Goal: Information Seeking & Learning: Learn about a topic

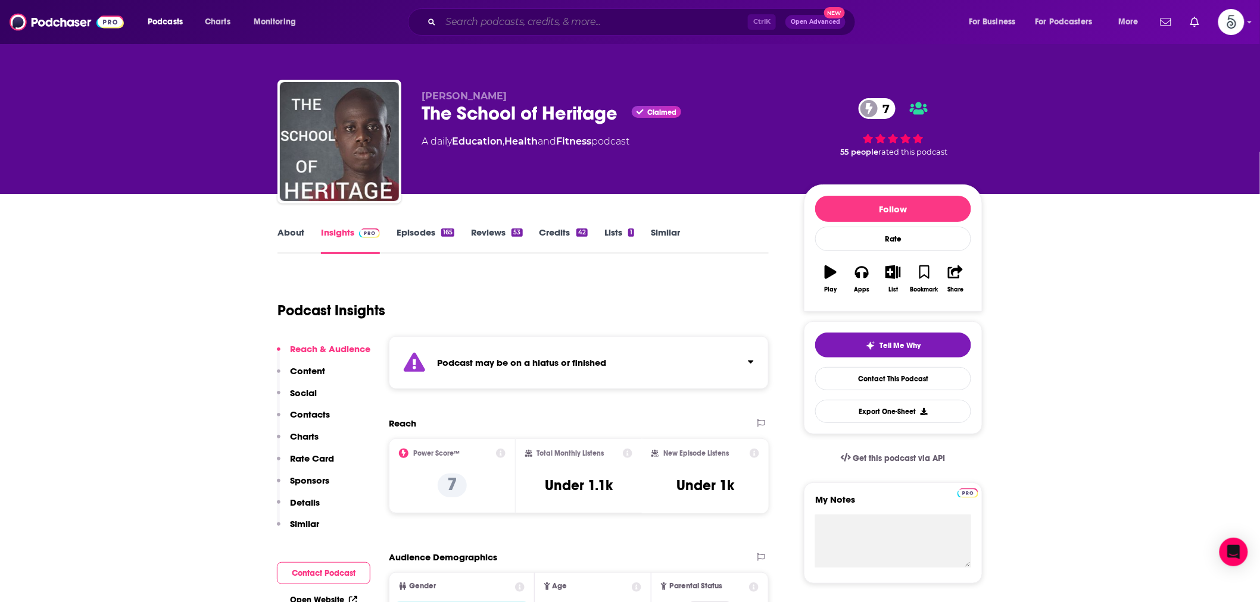
click at [460, 23] on input "Search podcasts, credits, & more..." at bounding box center [594, 22] width 307 height 19
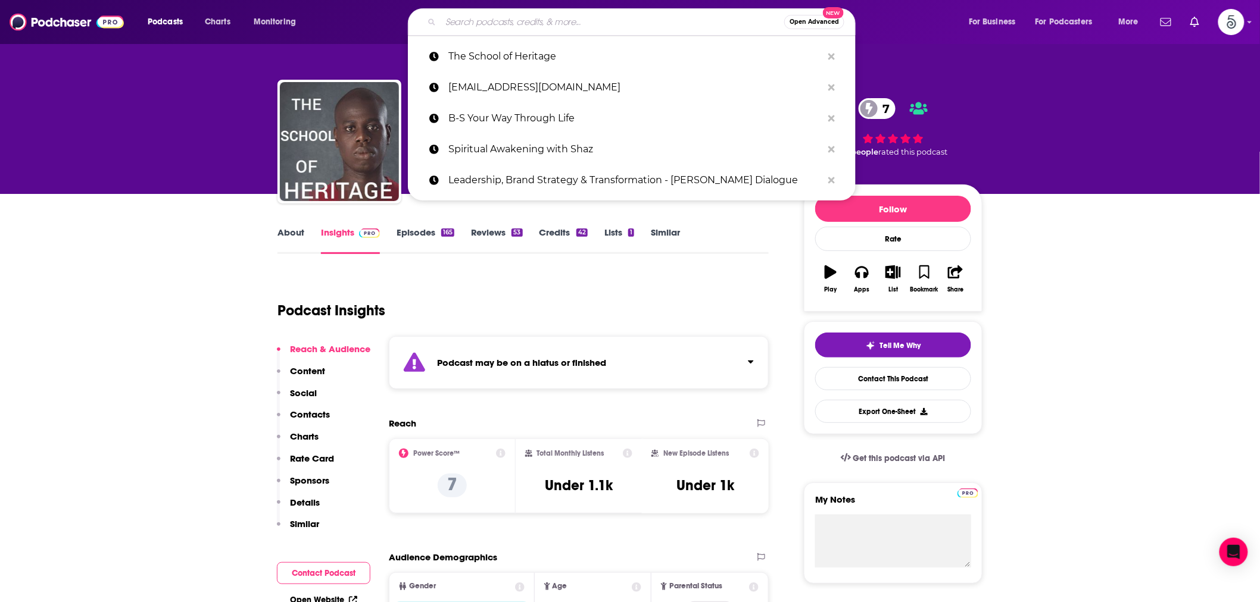
paste input "Green Sunrise Podcast"
type input "Green Sunrise Podcast"
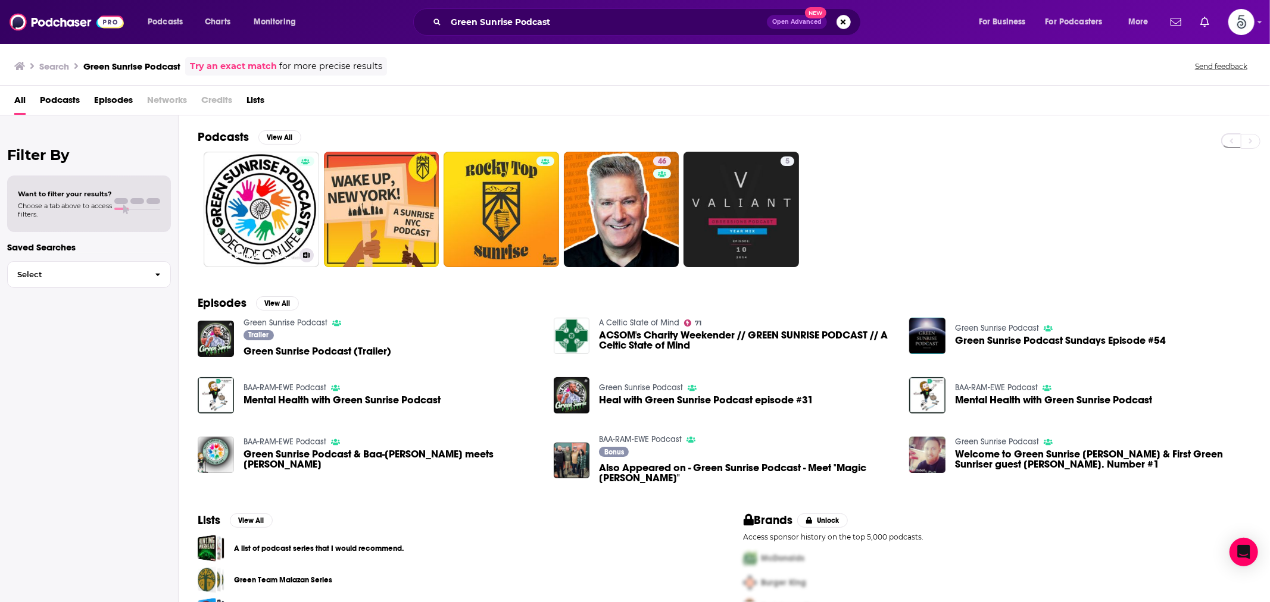
click at [268, 188] on link "Green Sunrise Podcast" at bounding box center [261, 209] width 115 height 115
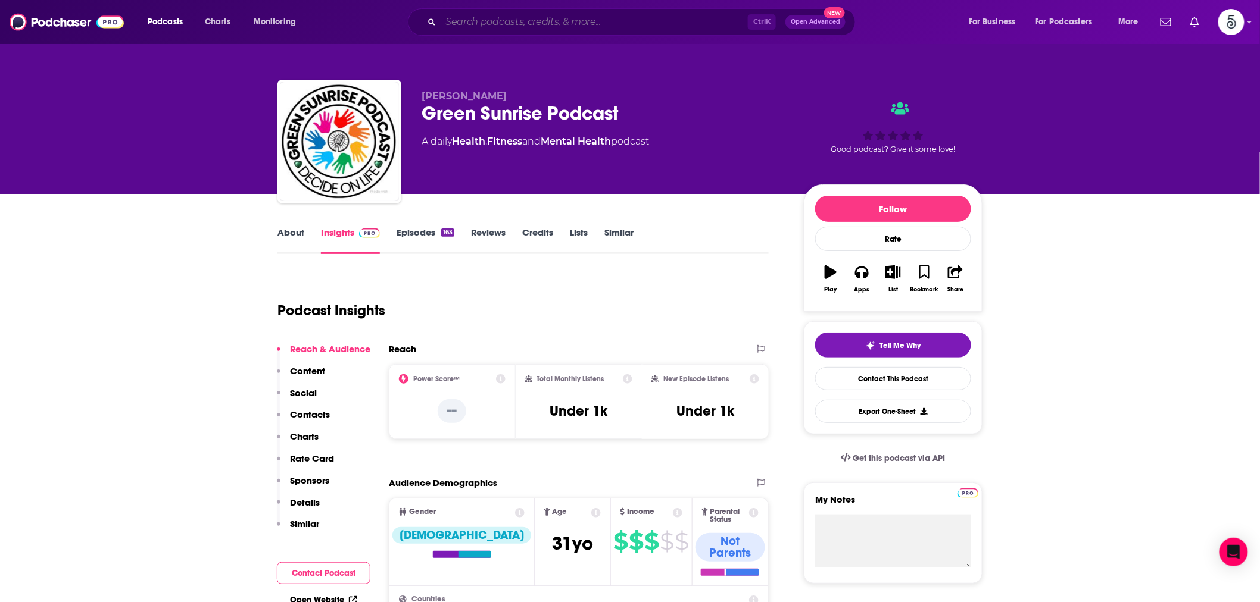
click at [498, 27] on input "Search podcasts, credits, & more..." at bounding box center [594, 22] width 307 height 19
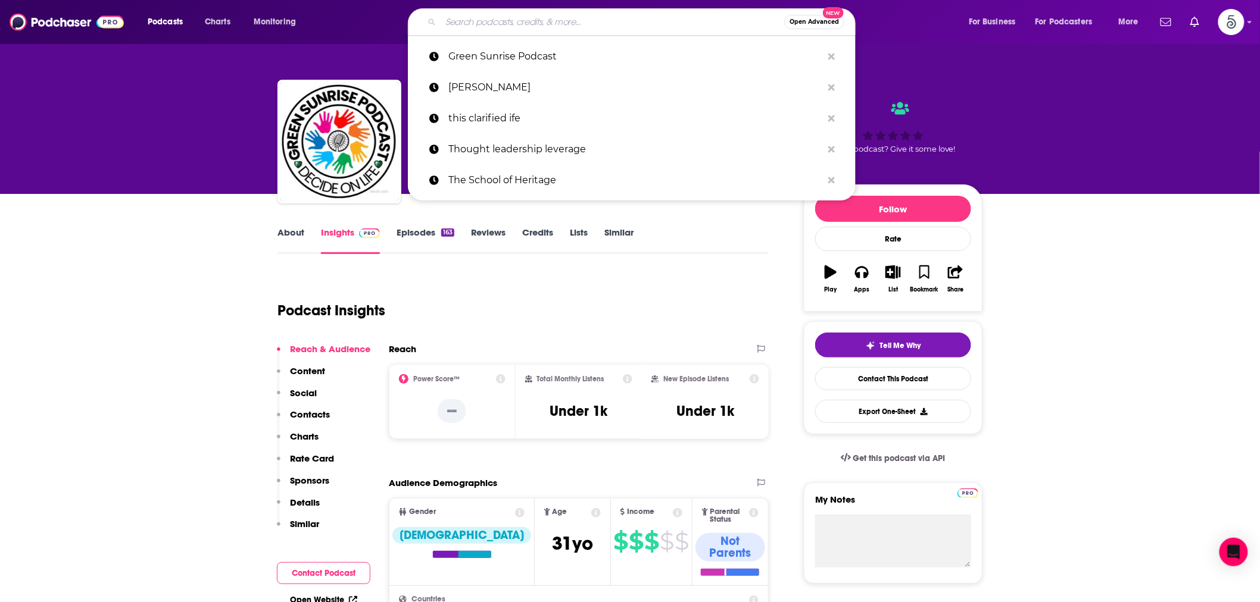
paste input "This Clarified Life"
type input "This Clarified Life"
